Goal: Transaction & Acquisition: Purchase product/service

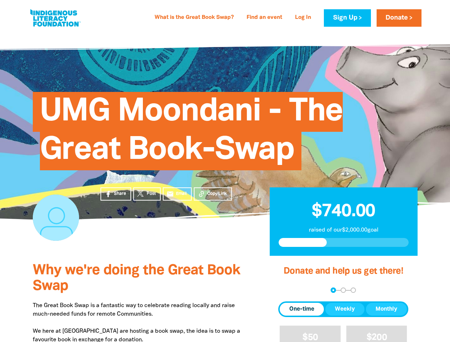
click at [225, 170] on span "UMG Moondani - The Great Book-Swap" at bounding box center [191, 133] width 303 height 73
click at [213, 194] on span "Copy Link" at bounding box center [217, 194] width 20 height 6
click at [288, 290] on div "arrow_back Back Step 1 Step 2 Step 3" at bounding box center [343, 289] width 130 height 5
click at [333, 290] on div "Navigate to step 1 of 3 to enter your donation amount" at bounding box center [333, 290] width 2 height 2
click at [302, 309] on span "One-time" at bounding box center [301, 309] width 25 height 9
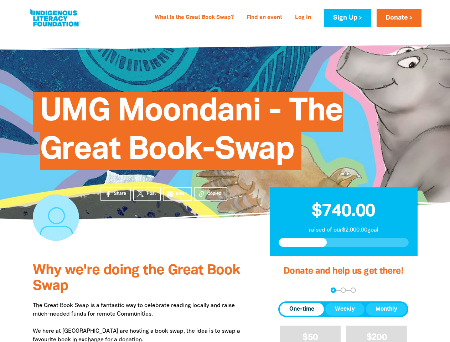
click at [345, 309] on span "Weekly" at bounding box center [345, 309] width 20 height 9
click at [386, 309] on span "Monthly" at bounding box center [386, 309] width 22 height 9
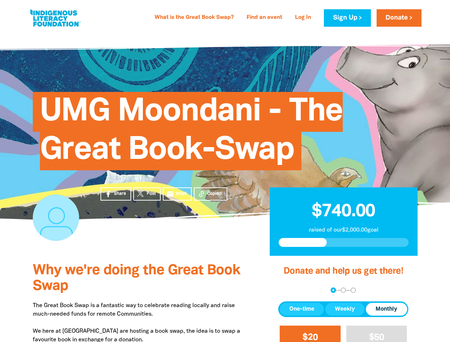
click at [310, 334] on span "$20" at bounding box center [309, 337] width 15 height 8
